Goal: Information Seeking & Learning: Learn about a topic

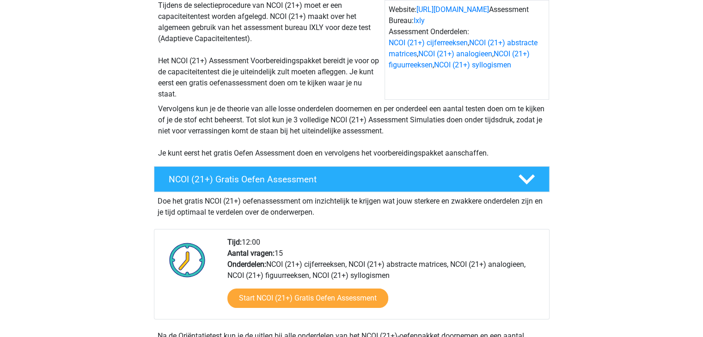
scroll to position [139, 0]
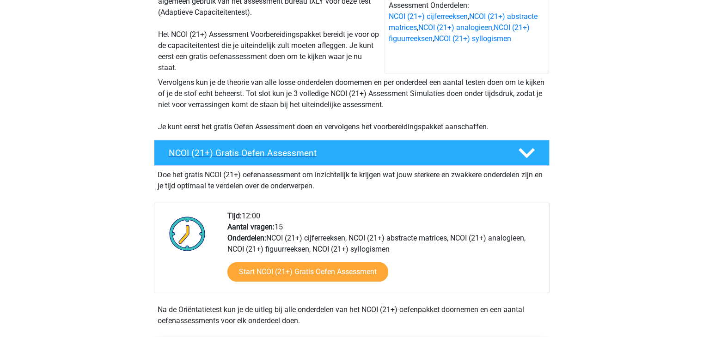
click at [530, 159] on icon at bounding box center [526, 153] width 16 height 16
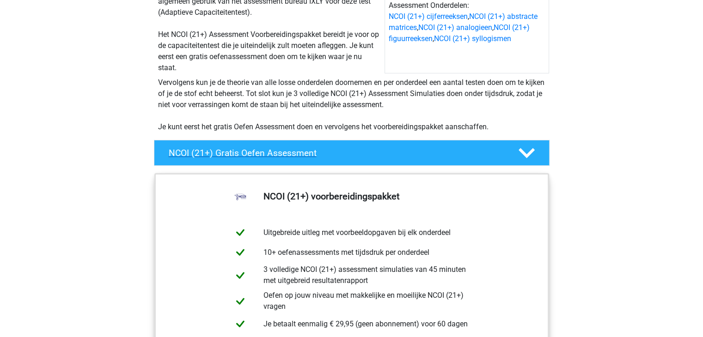
click at [530, 159] on icon at bounding box center [526, 153] width 16 height 16
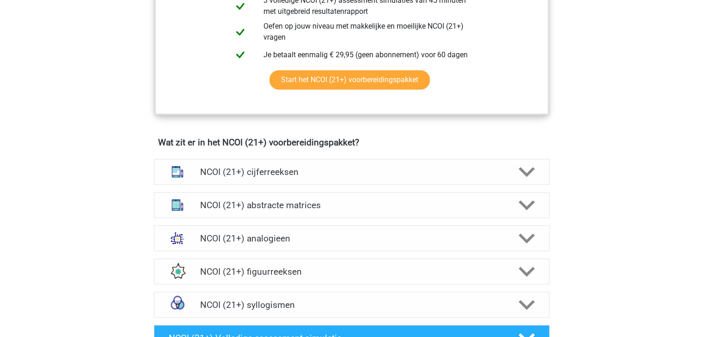
scroll to position [647, 0]
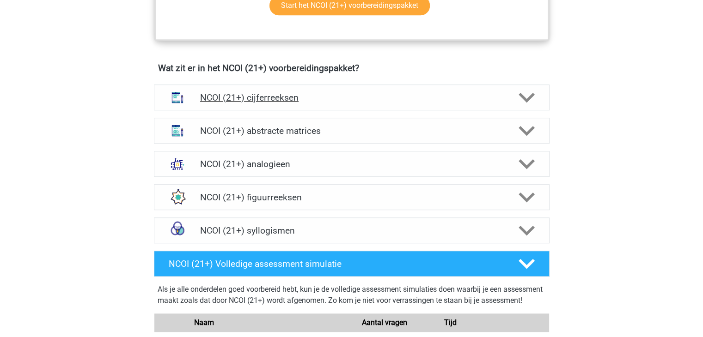
click at [519, 98] on icon at bounding box center [526, 98] width 16 height 16
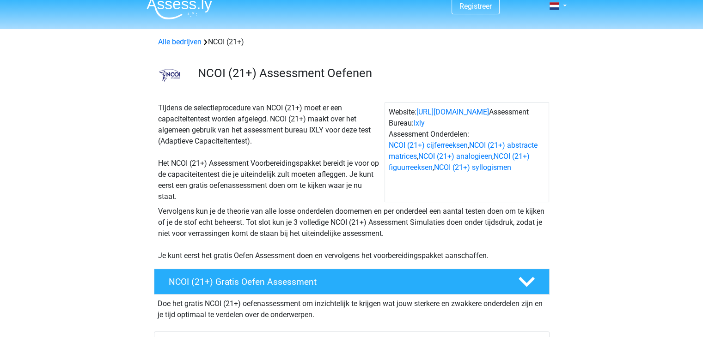
scroll to position [0, 0]
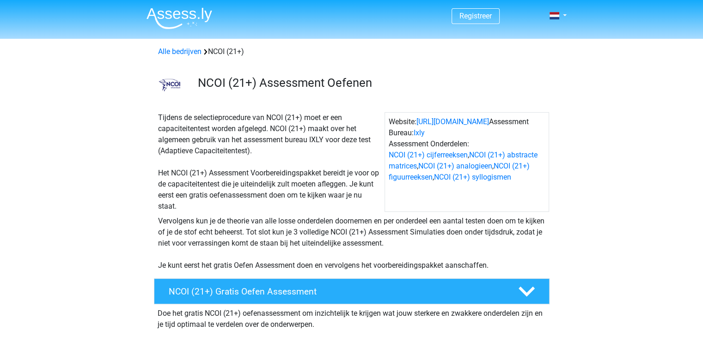
click at [318, 155] on div "Tijdens de selectieprocedure van NCOI (21+) moet er een capaciteitentest worden…" at bounding box center [269, 162] width 230 height 100
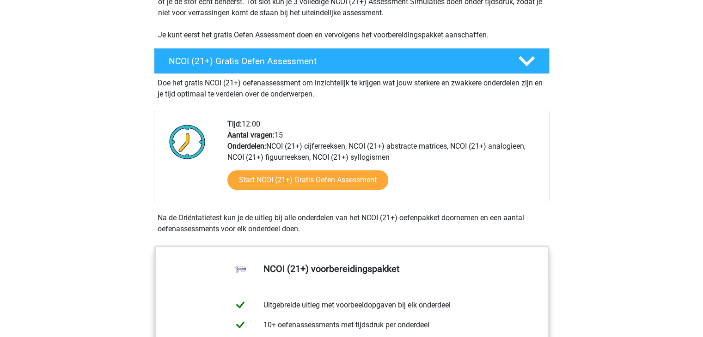
scroll to position [231, 0]
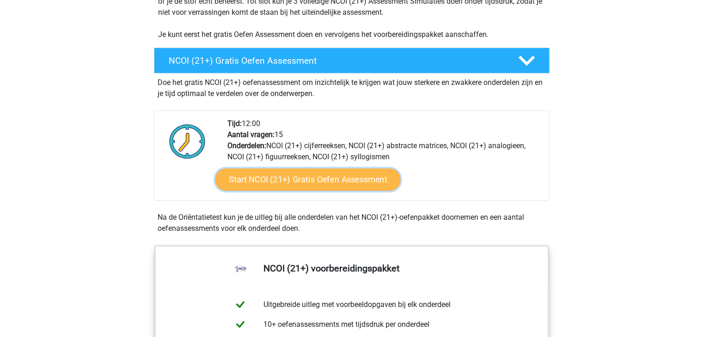
click at [292, 187] on link "Start NCOI (21+) Gratis Oefen Assessment" at bounding box center [307, 180] width 185 height 22
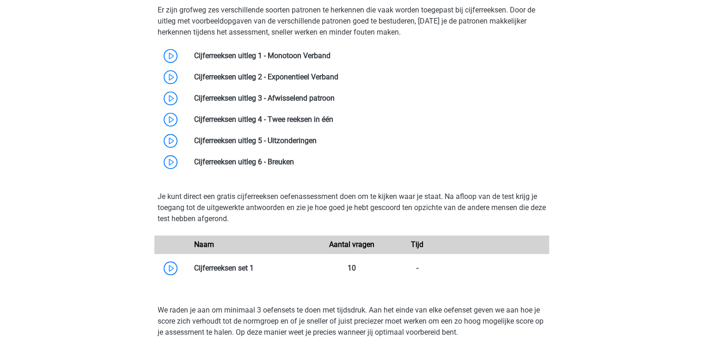
scroll to position [601, 0]
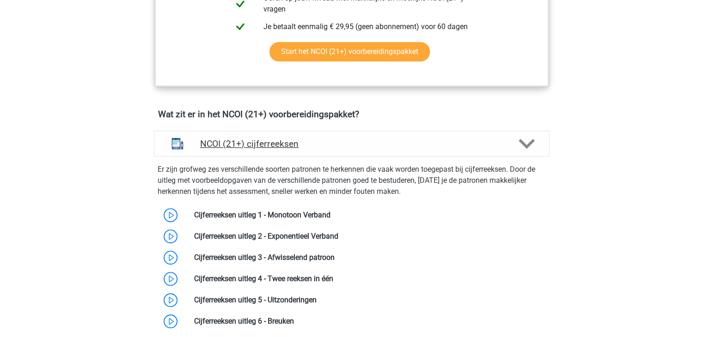
click at [544, 140] on div "NCOI (21+) cijferreeksen" at bounding box center [352, 144] width 396 height 26
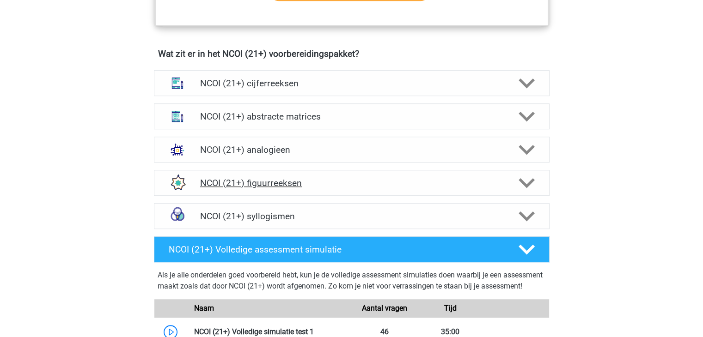
scroll to position [647, 0]
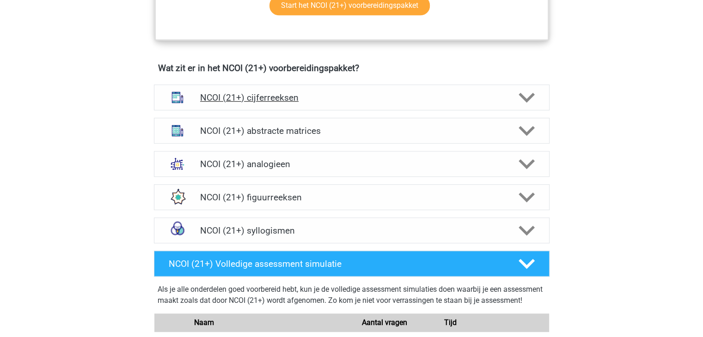
click at [523, 95] on polygon at bounding box center [526, 97] width 16 height 10
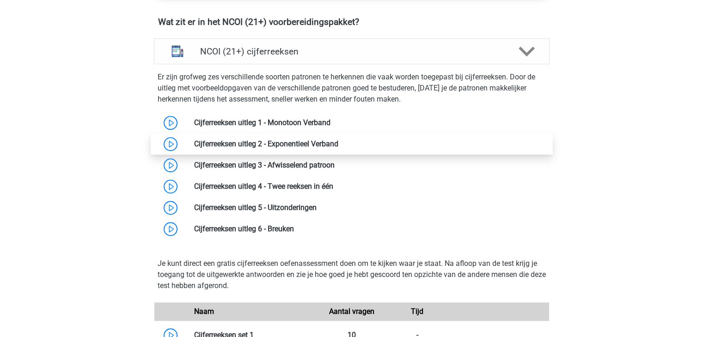
scroll to position [693, 0]
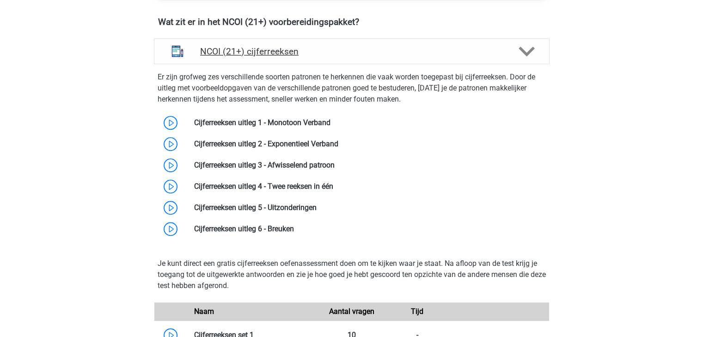
click at [534, 49] on icon at bounding box center [526, 51] width 16 height 16
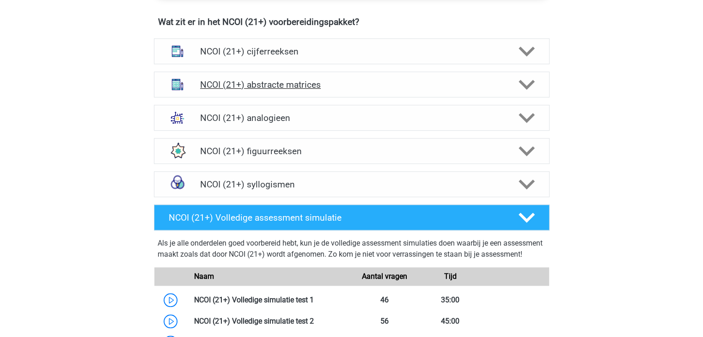
click at [329, 80] on h4 "NCOI (21+) abstracte matrices" at bounding box center [351, 84] width 303 height 11
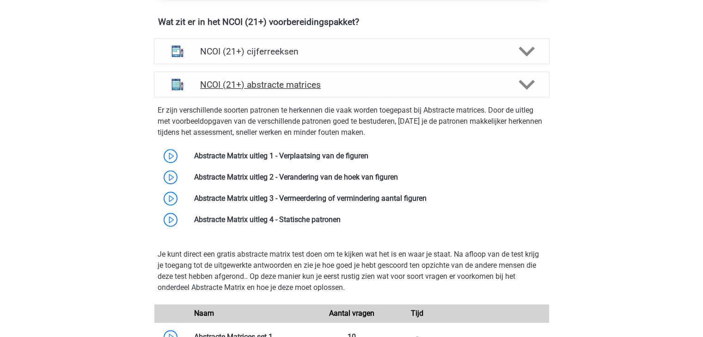
click at [347, 84] on h4 "NCOI (21+) abstracte matrices" at bounding box center [351, 84] width 303 height 11
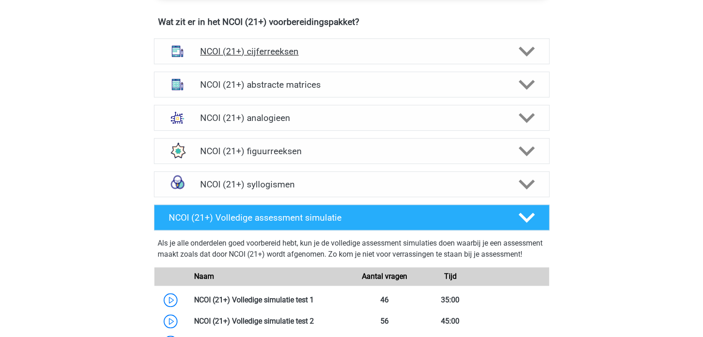
click at [371, 59] on div "NCOI (21+) cijferreeksen" at bounding box center [352, 51] width 396 height 26
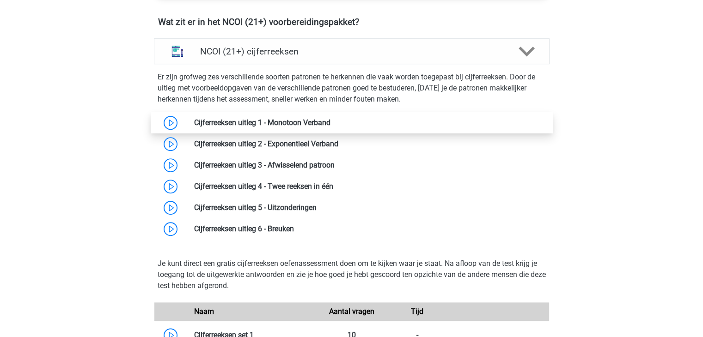
click at [330, 122] on link at bounding box center [330, 122] width 0 height 9
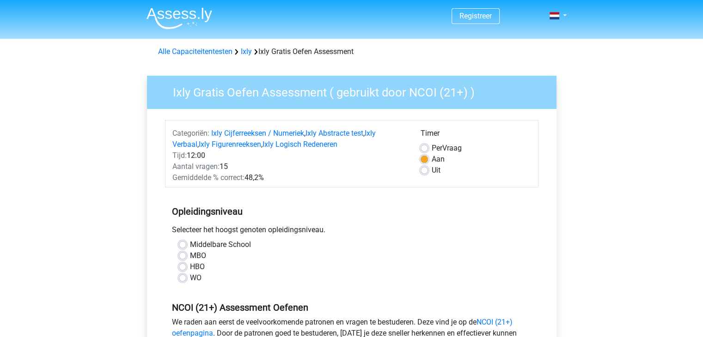
click at [190, 255] on label "MBO" at bounding box center [198, 255] width 16 height 11
click at [182, 255] on input "MBO" at bounding box center [182, 254] width 7 height 9
radio input "true"
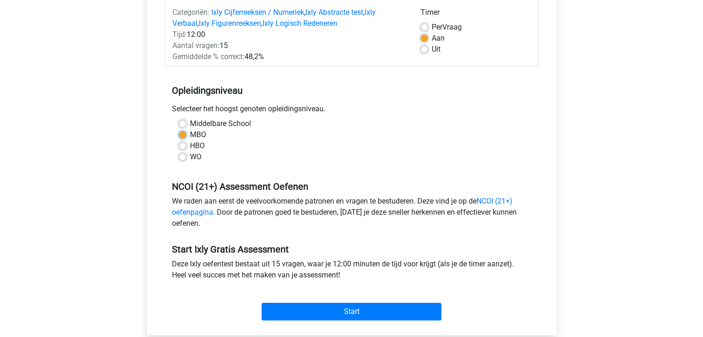
scroll to position [277, 0]
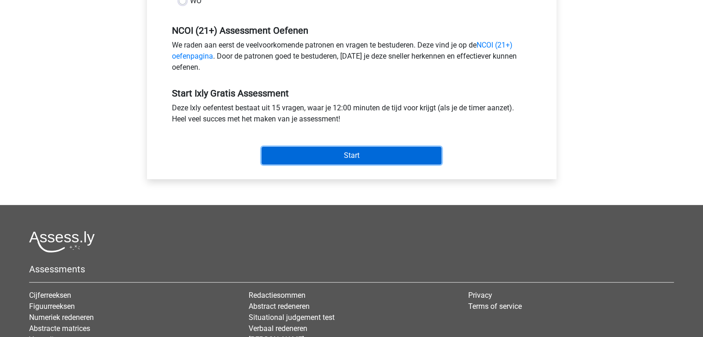
click at [367, 153] on input "Start" at bounding box center [352, 156] width 180 height 18
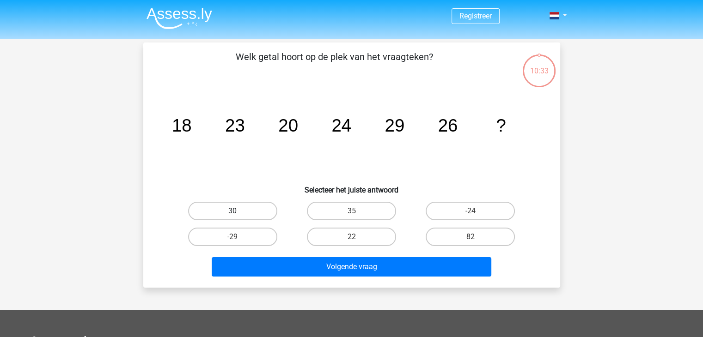
click at [229, 218] on label "30" at bounding box center [232, 211] width 89 height 18
click at [232, 217] on input "30" at bounding box center [235, 214] width 6 height 6
radio input "true"
click at [340, 256] on div "Volgende vraag" at bounding box center [351, 265] width 387 height 30
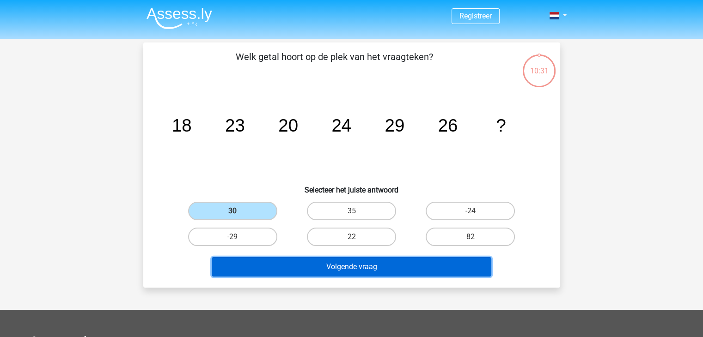
click at [340, 267] on button "Volgende vraag" at bounding box center [352, 266] width 280 height 19
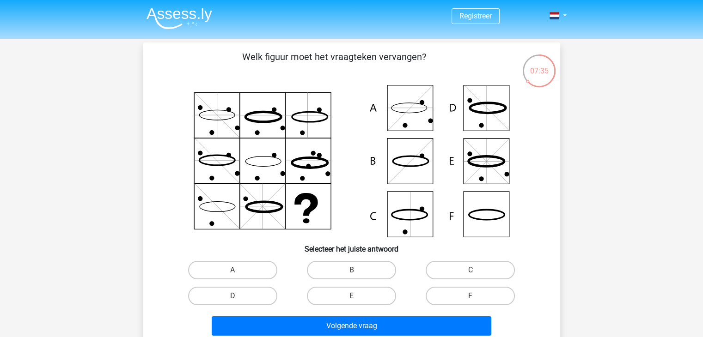
click at [412, 214] on icon at bounding box center [351, 161] width 372 height 152
click at [412, 221] on icon at bounding box center [351, 161] width 372 height 152
click at [478, 267] on label "C" at bounding box center [470, 270] width 89 height 18
click at [476, 270] on input "C" at bounding box center [473, 273] width 6 height 6
radio input "true"
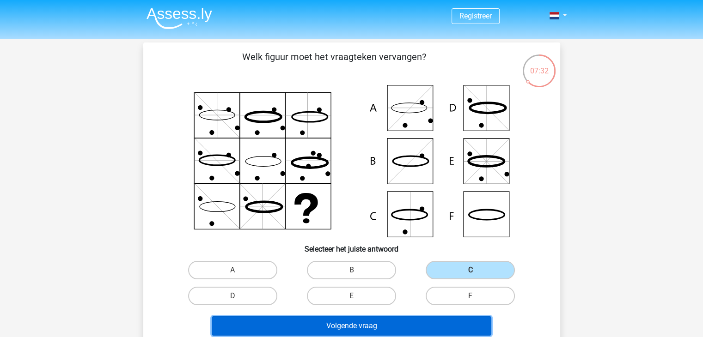
click at [372, 321] on button "Volgende vraag" at bounding box center [352, 326] width 280 height 19
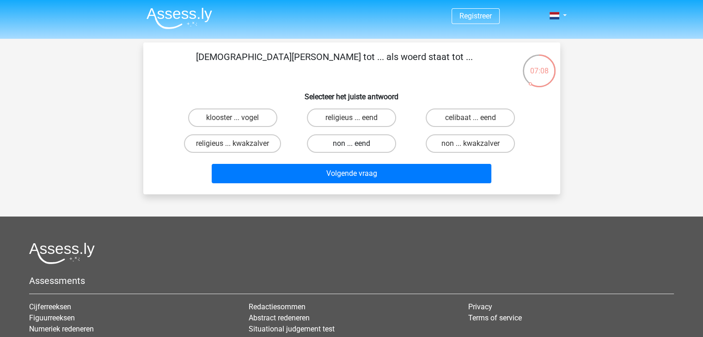
click at [358, 142] on label "non ... eend" at bounding box center [351, 143] width 89 height 18
click at [357, 144] on input "non ... eend" at bounding box center [354, 147] width 6 height 6
radio input "true"
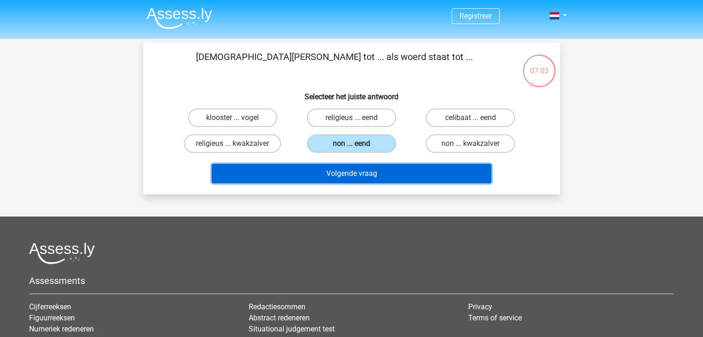
click at [348, 179] on button "Volgende vraag" at bounding box center [352, 173] width 280 height 19
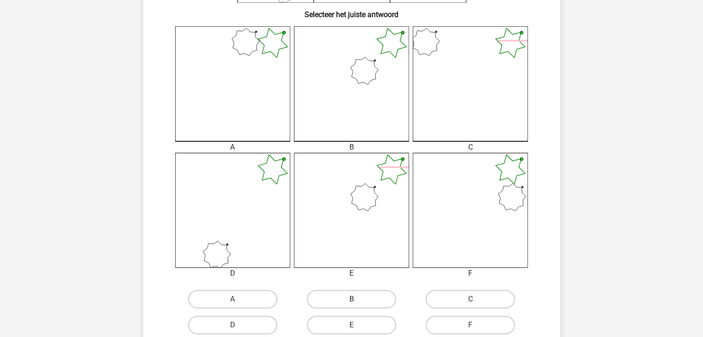
scroll to position [323, 0]
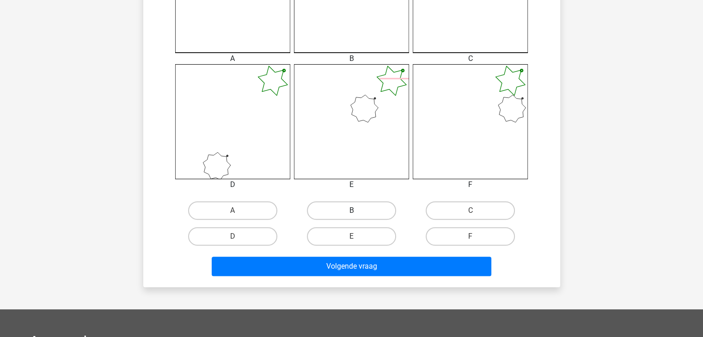
click at [344, 211] on label "B" at bounding box center [351, 210] width 89 height 18
click at [351, 211] on input "B" at bounding box center [354, 214] width 6 height 6
radio input "true"
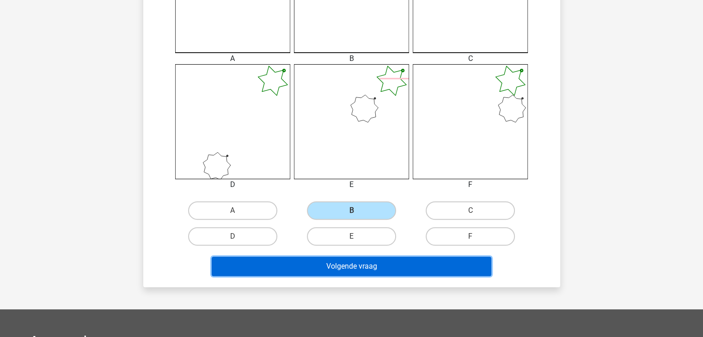
click at [370, 263] on button "Volgende vraag" at bounding box center [352, 266] width 280 height 19
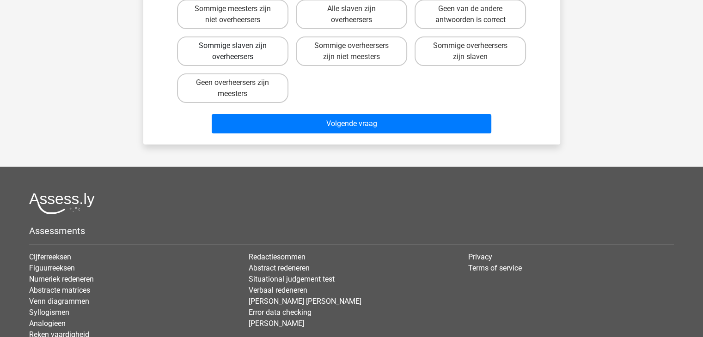
scroll to position [0, 0]
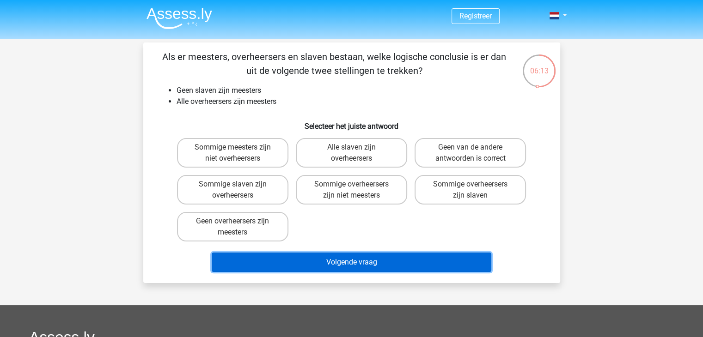
click at [333, 259] on button "Volgende vraag" at bounding box center [352, 262] width 280 height 19
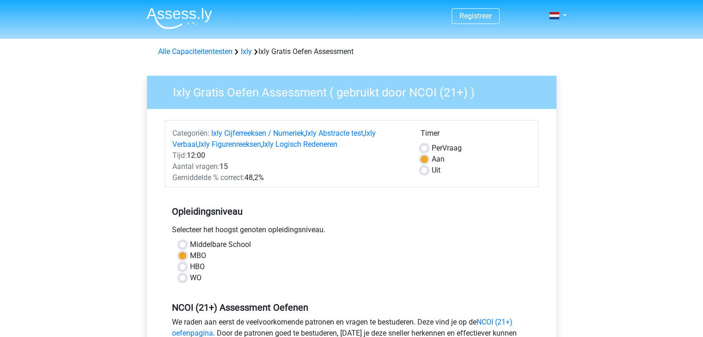
scroll to position [277, 0]
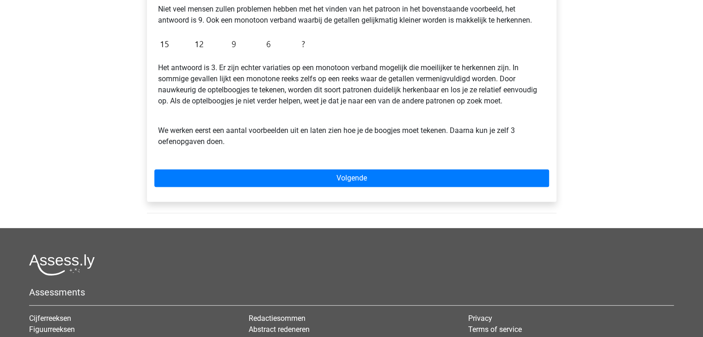
scroll to position [277, 0]
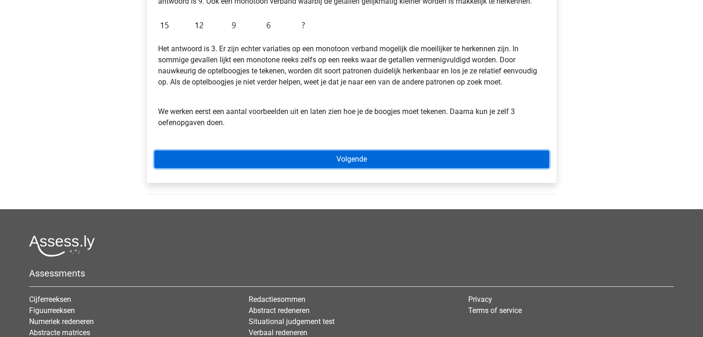
click at [418, 165] on link "Volgende" at bounding box center [351, 160] width 395 height 18
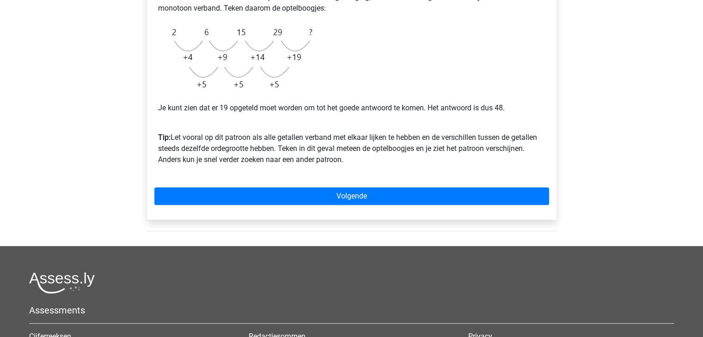
scroll to position [323, 0]
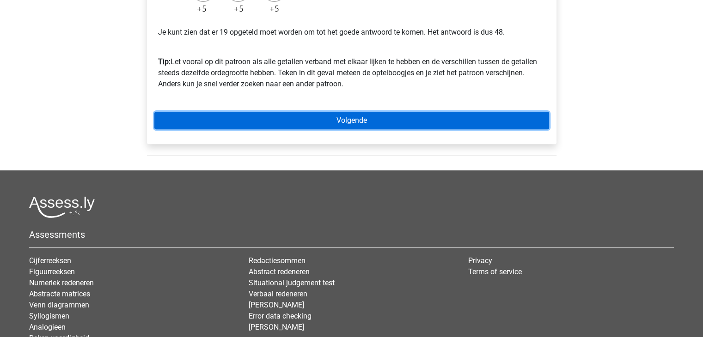
click at [364, 116] on link "Volgende" at bounding box center [351, 121] width 395 height 18
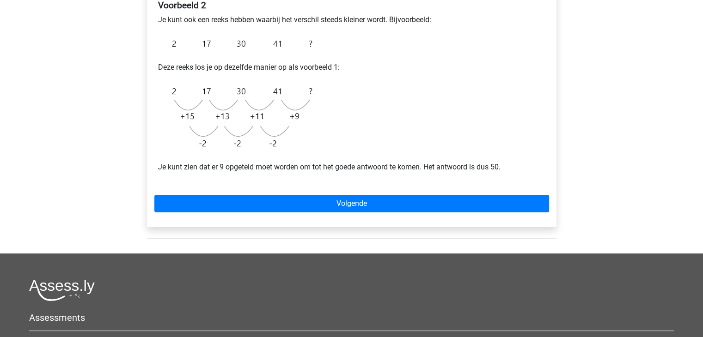
scroll to position [185, 0]
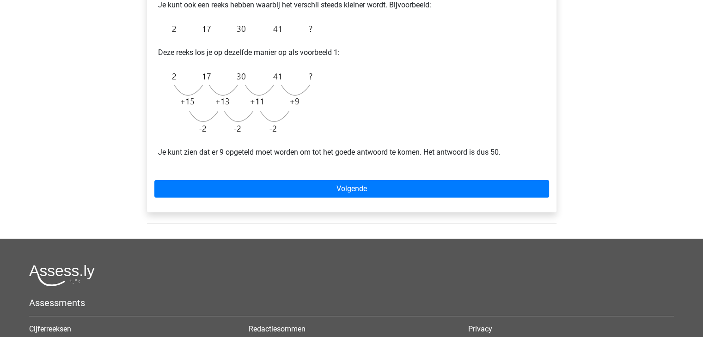
click at [356, 172] on div "Voorbeeld 2 Je kunt ook een reeks hebben waarbij het verschil steeds kleiner wo…" at bounding box center [351, 93] width 409 height 238
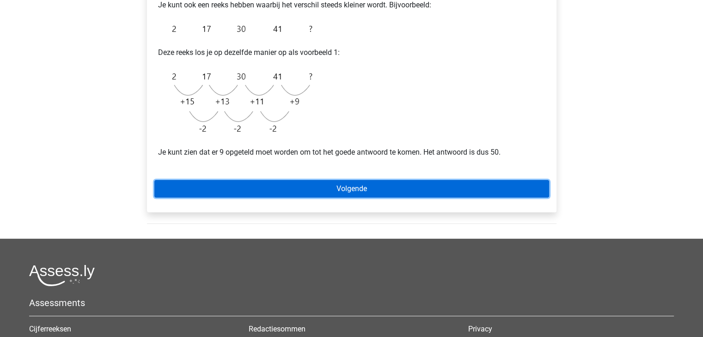
click at [357, 183] on link "Volgende" at bounding box center [351, 189] width 395 height 18
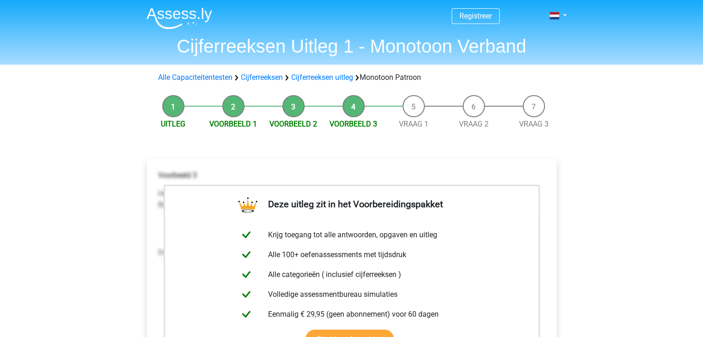
click at [416, 102] on li "Vraag 1" at bounding box center [414, 112] width 60 height 35
click at [330, 79] on link "Cijferreeksen uitleg" at bounding box center [322, 77] width 62 height 9
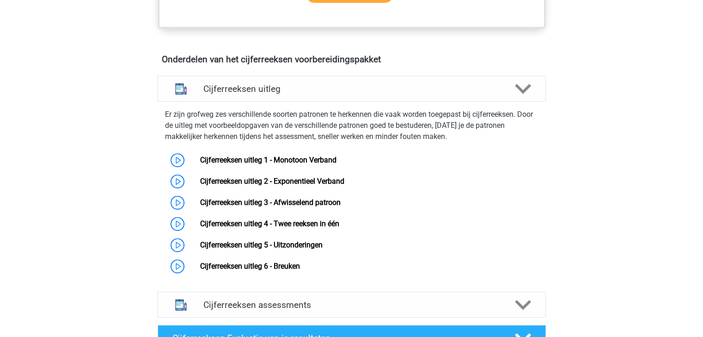
scroll to position [501, 0]
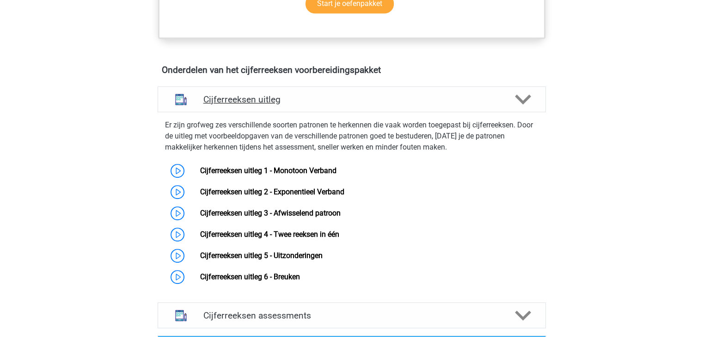
click at [292, 105] on h4 "Cijferreeksen uitleg" at bounding box center [351, 99] width 297 height 11
click at [525, 105] on polygon at bounding box center [523, 100] width 16 height 10
drag, startPoint x: 524, startPoint y: 108, endPoint x: 503, endPoint y: 110, distance: 20.4
click at [523, 108] on icon at bounding box center [523, 99] width 16 height 16
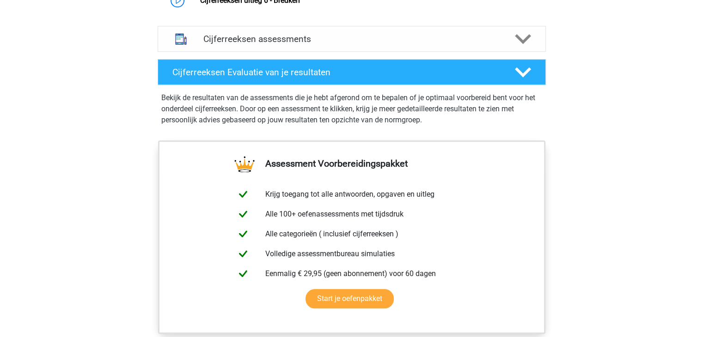
scroll to position [778, 0]
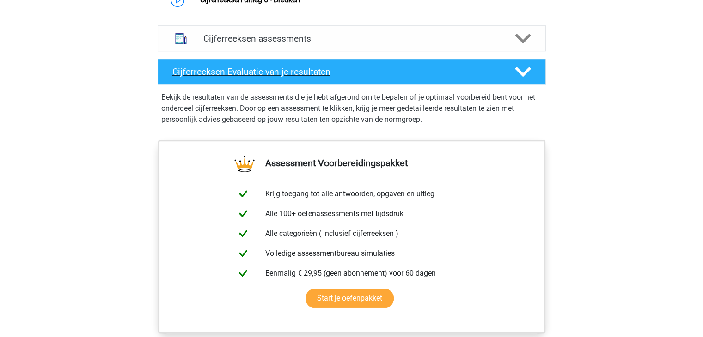
click at [535, 80] on div at bounding box center [521, 72] width 31 height 16
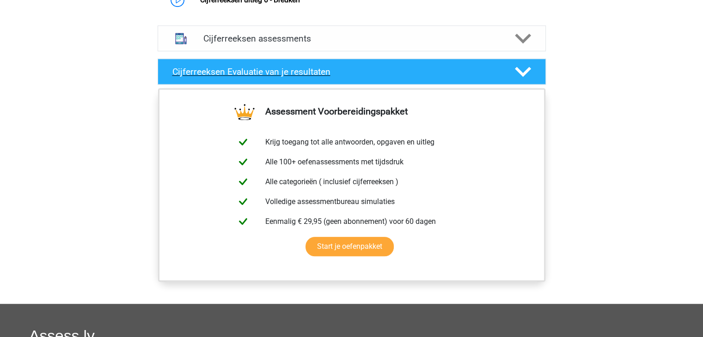
click at [529, 80] on icon at bounding box center [523, 72] width 16 height 16
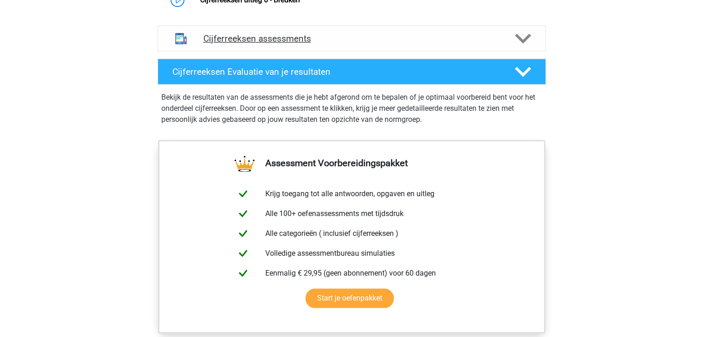
click at [508, 44] on div at bounding box center [521, 38] width 31 height 16
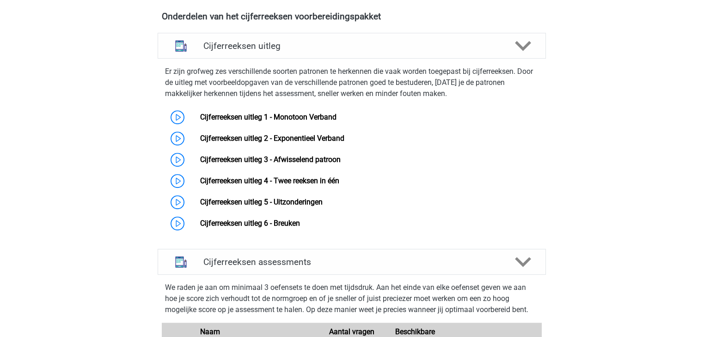
scroll to position [732, 0]
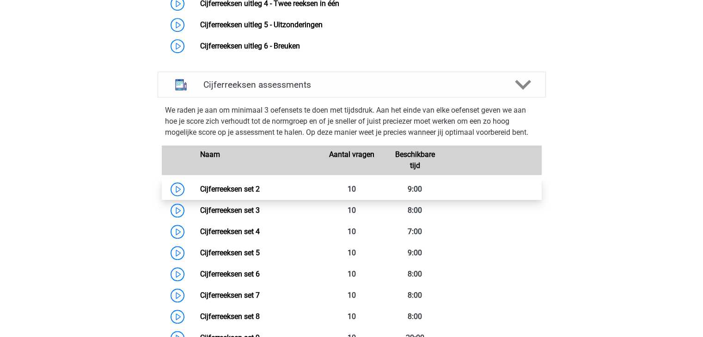
click at [200, 194] on link "Cijferreeksen set 2" at bounding box center [230, 189] width 60 height 9
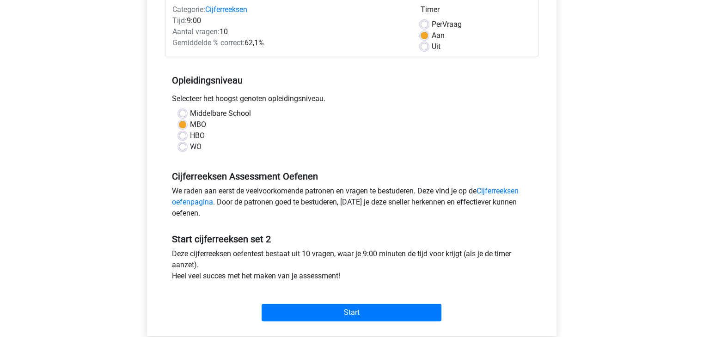
scroll to position [277, 0]
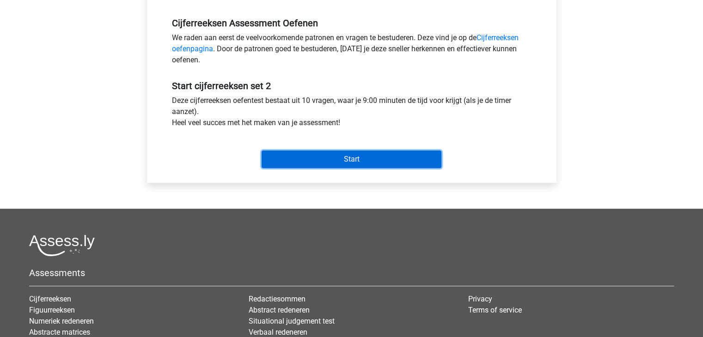
click at [317, 158] on input "Start" at bounding box center [352, 160] width 180 height 18
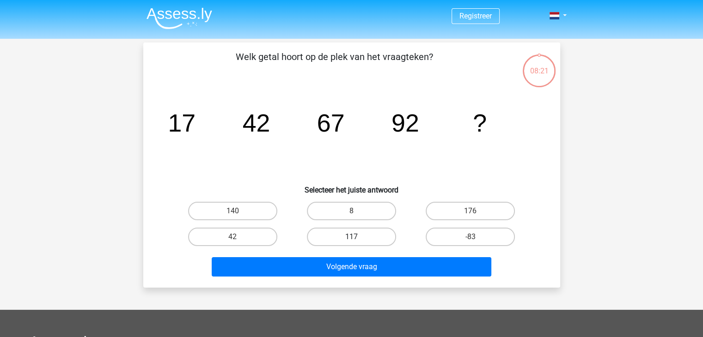
click at [383, 239] on label "117" at bounding box center [351, 237] width 89 height 18
click at [357, 239] on input "117" at bounding box center [354, 240] width 6 height 6
radio input "true"
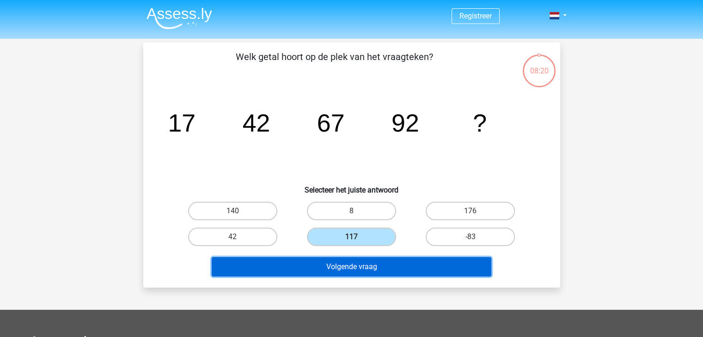
click at [359, 270] on button "Volgende vraag" at bounding box center [352, 266] width 280 height 19
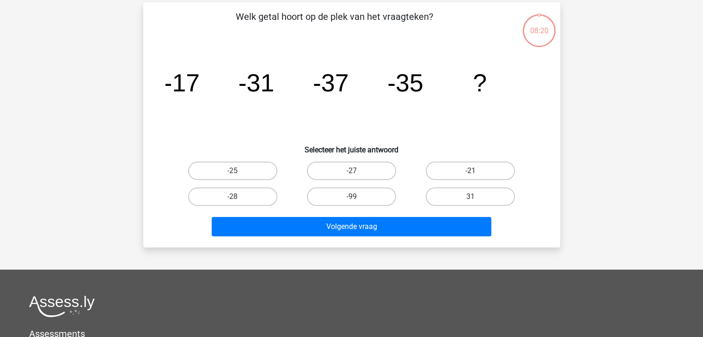
scroll to position [43, 0]
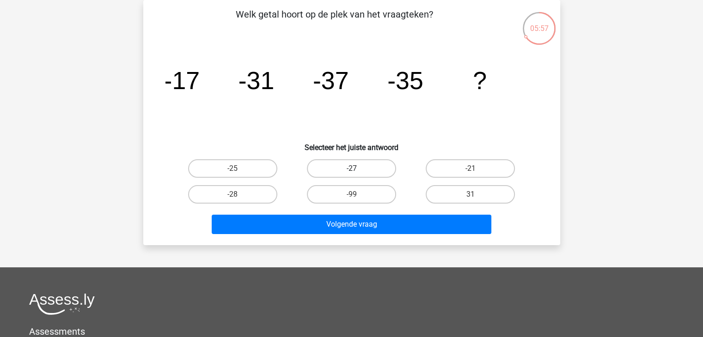
click at [377, 171] on label "-27" at bounding box center [351, 168] width 89 height 18
click at [357, 171] on input "-27" at bounding box center [354, 172] width 6 height 6
radio input "true"
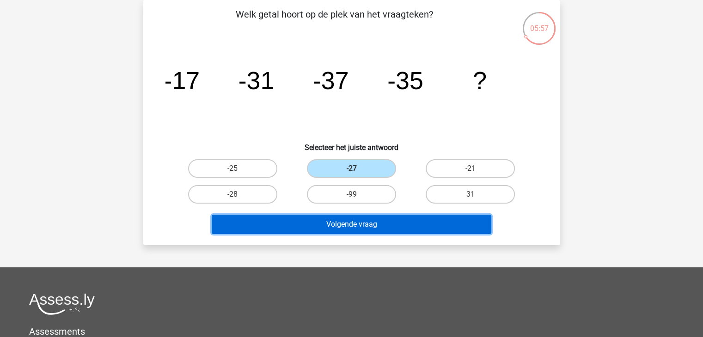
click at [384, 215] on button "Volgende vraag" at bounding box center [352, 224] width 280 height 19
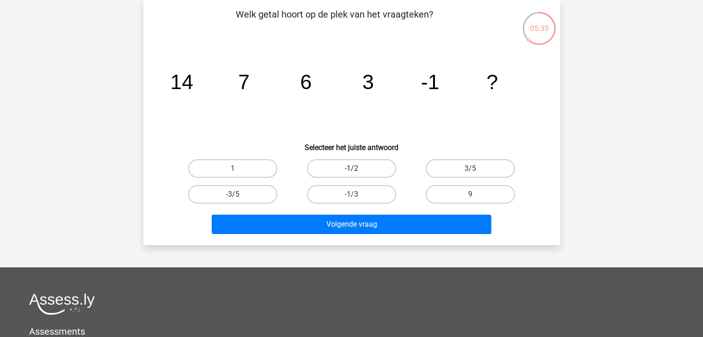
click at [350, 163] on label "-1/2" at bounding box center [351, 168] width 89 height 18
click at [351, 169] on input "-1/2" at bounding box center [354, 172] width 6 height 6
radio input "true"
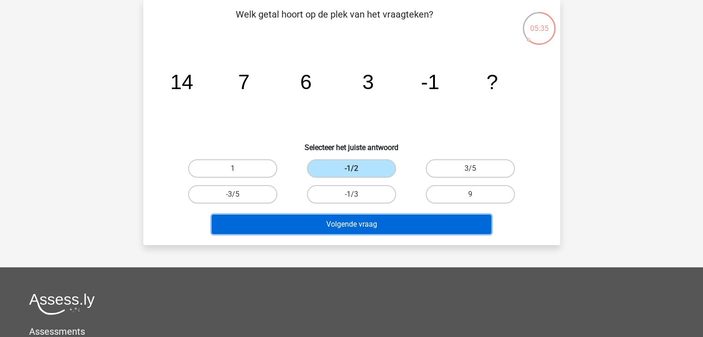
click at [371, 226] on button "Volgende vraag" at bounding box center [352, 224] width 280 height 19
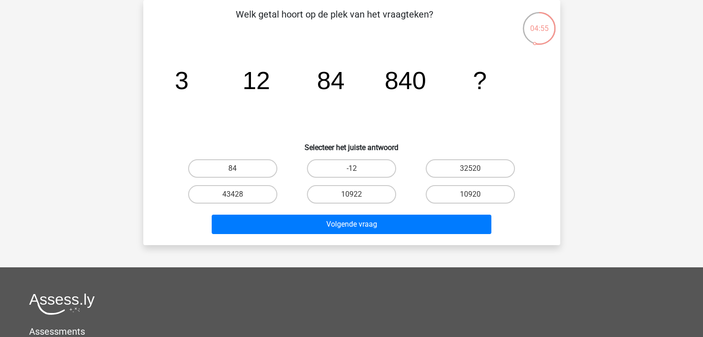
drag, startPoint x: 475, startPoint y: 197, endPoint x: 466, endPoint y: 202, distance: 10.1
click at [475, 197] on input "10920" at bounding box center [473, 198] width 6 height 6
radio input "true"
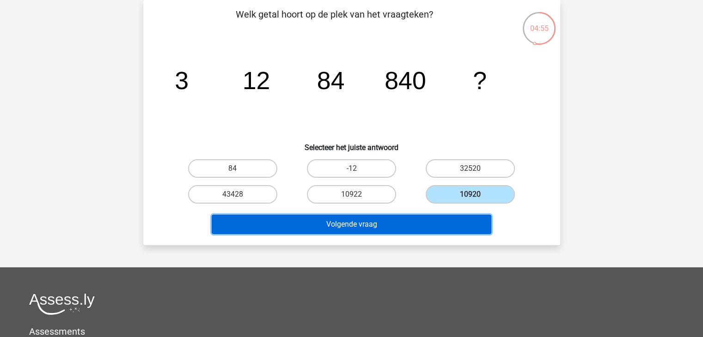
click at [402, 222] on button "Volgende vraag" at bounding box center [352, 224] width 280 height 19
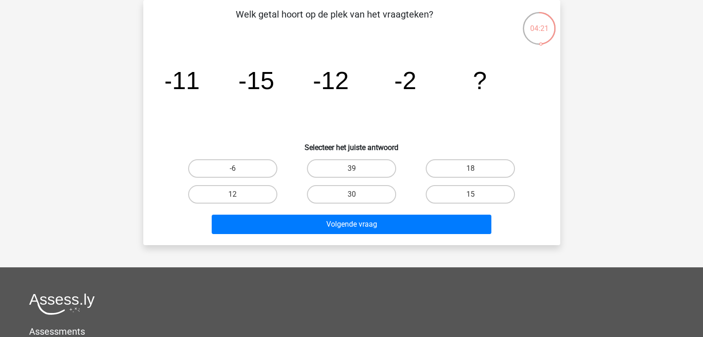
click at [419, 207] on div "Welk getal hoort op de plek van het vraagteken? image/svg+xml -11 -15 -12 -2 ? …" at bounding box center [351, 122] width 409 height 231
click at [375, 194] on label "30" at bounding box center [351, 194] width 89 height 18
click at [357, 195] on input "30" at bounding box center [354, 198] width 6 height 6
radio input "true"
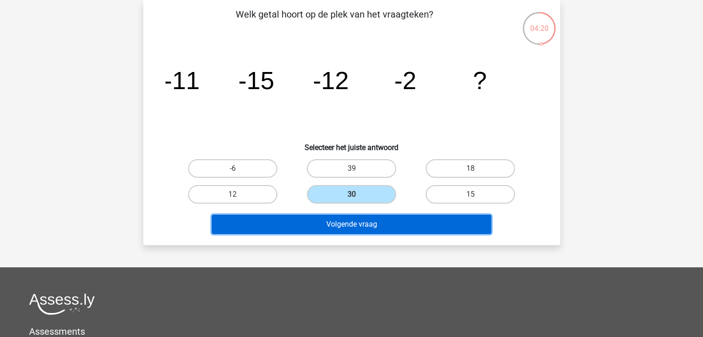
click at [366, 226] on button "Volgende vraag" at bounding box center [352, 224] width 280 height 19
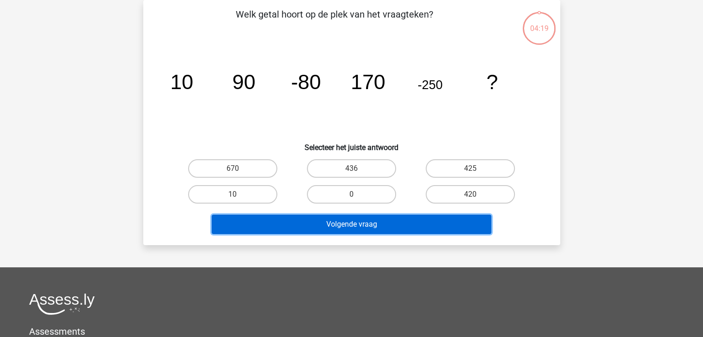
click at [366, 226] on button "Volgende vraag" at bounding box center [352, 224] width 280 height 19
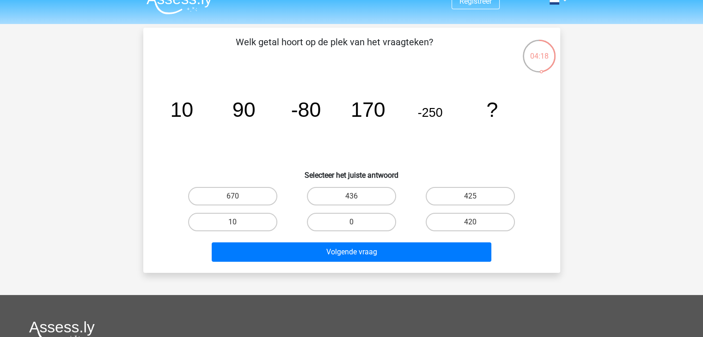
scroll to position [0, 0]
